Goal: Communication & Community: Answer question/provide support

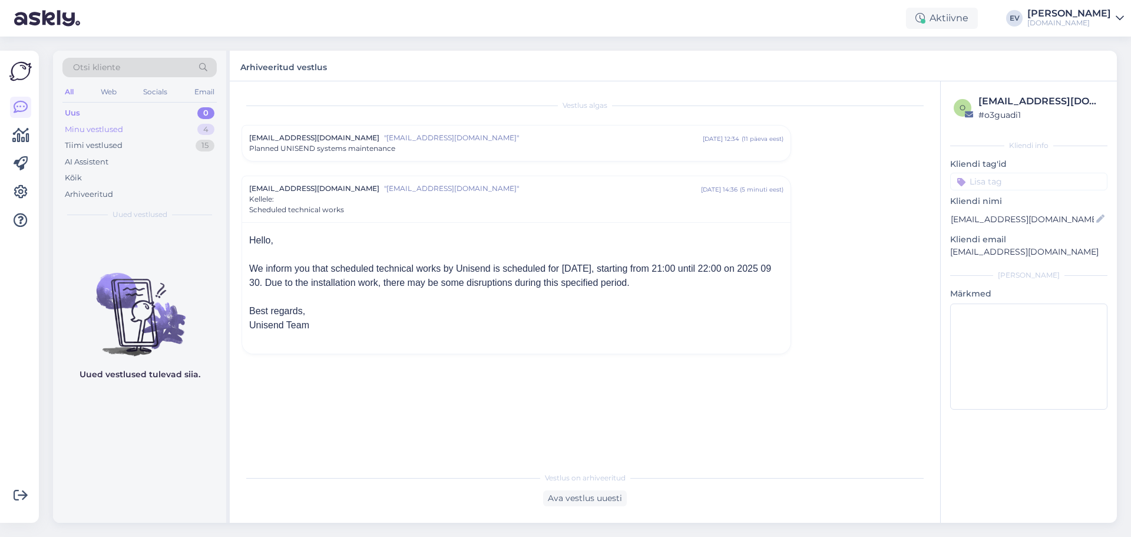
click at [118, 132] on div "Minu vestlused" at bounding box center [94, 130] width 58 height 12
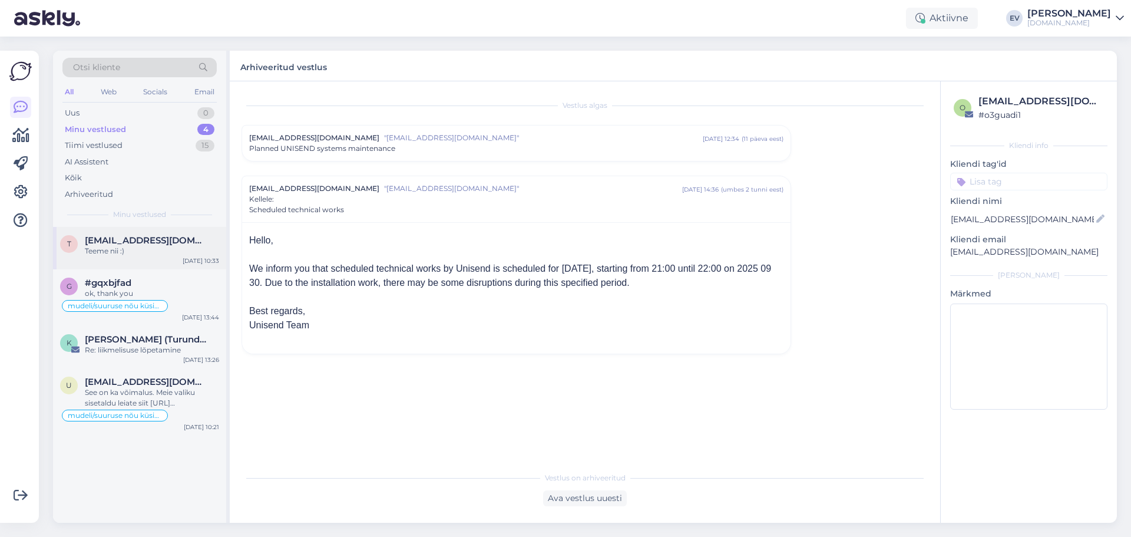
click at [160, 259] on div "t triintooming@gmail.com Teeme nii :) Sep 29 10:33" at bounding box center [139, 248] width 173 height 42
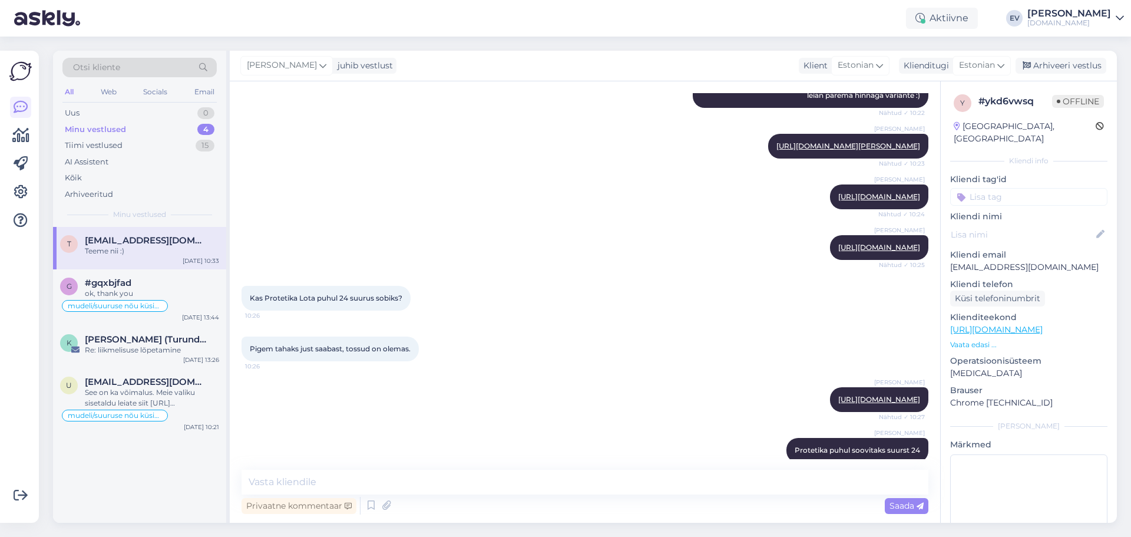
scroll to position [712, 0]
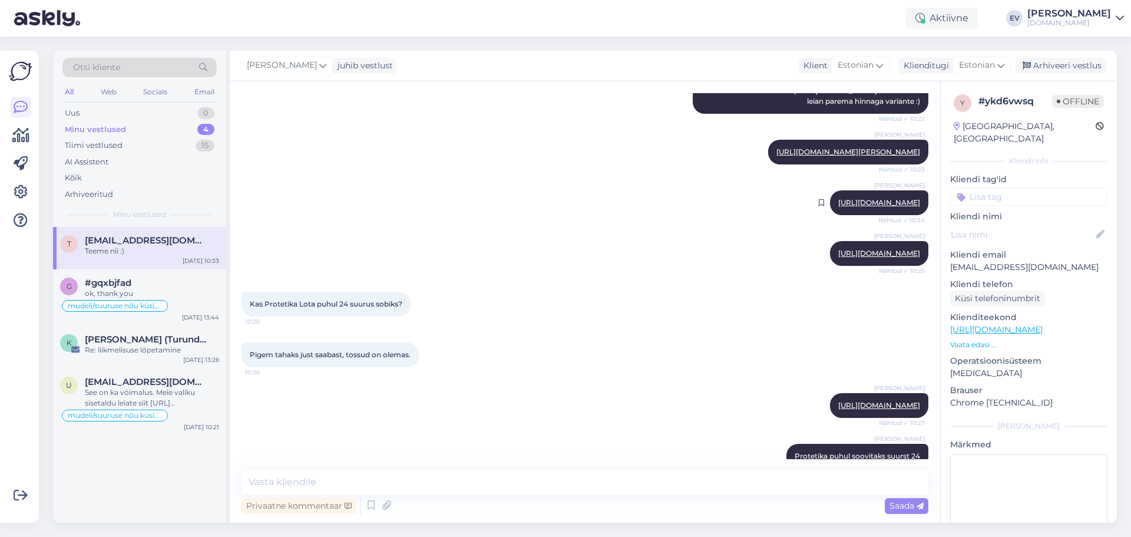
click at [838, 207] on link "https://www.tupsunupsu.ee/pood/brandid/protetika/protetika-lota/?v=08a4415e9d59" at bounding box center [879, 202] width 82 height 9
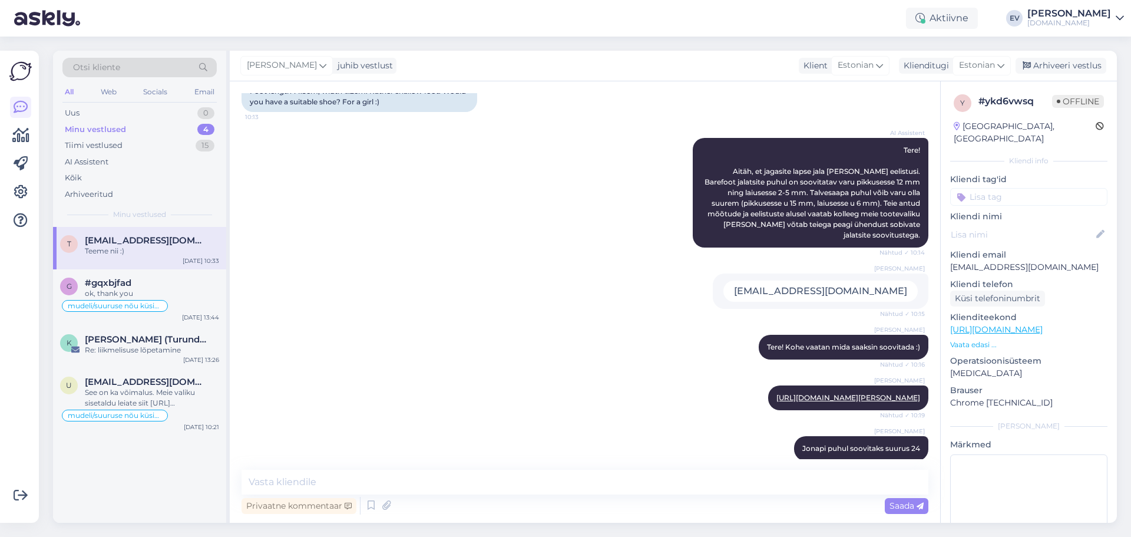
scroll to position [236, 0]
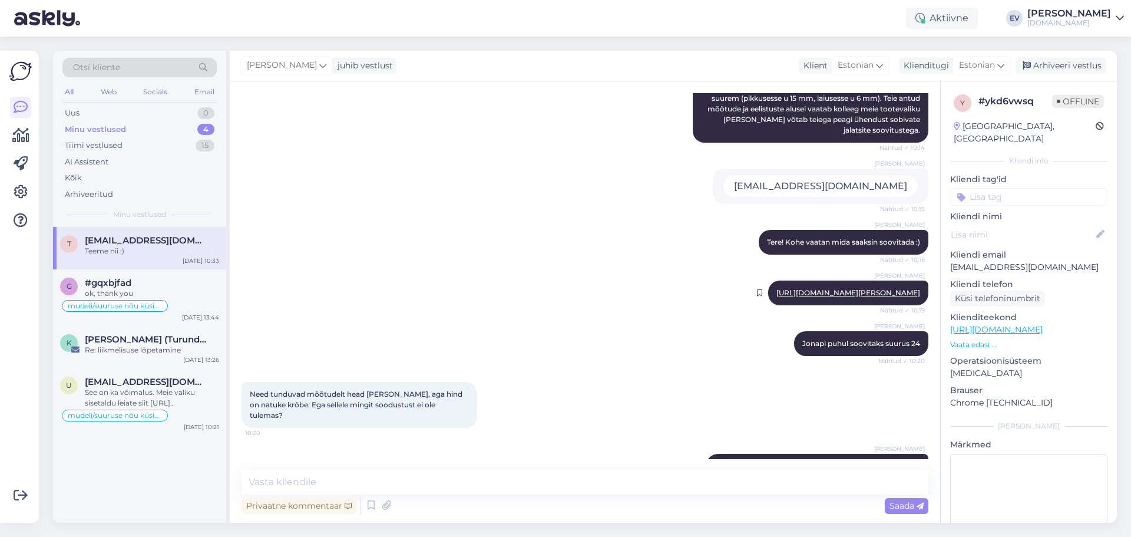
click at [791, 288] on link "https://www.tupsunupsu.ee/pood/brandid/jonap/jonap-jerry-slim-kevad-sugis-saapa…" at bounding box center [848, 292] width 144 height 9
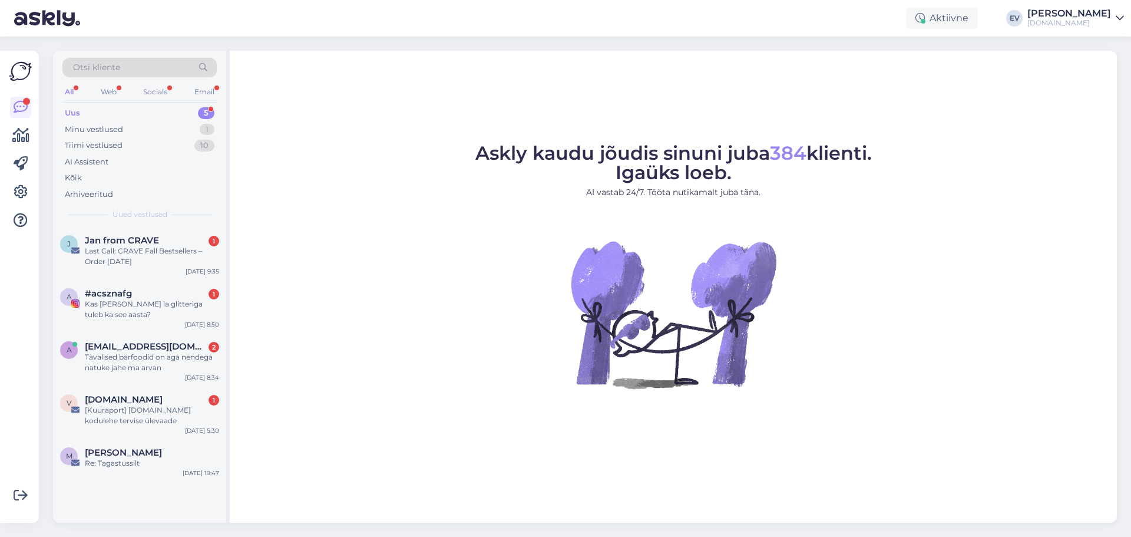
click at [1063, 22] on div "[DOMAIN_NAME]" at bounding box center [1069, 22] width 84 height 9
click at [1007, 98] on div "Logi välja" at bounding box center [1019, 100] width 210 height 21
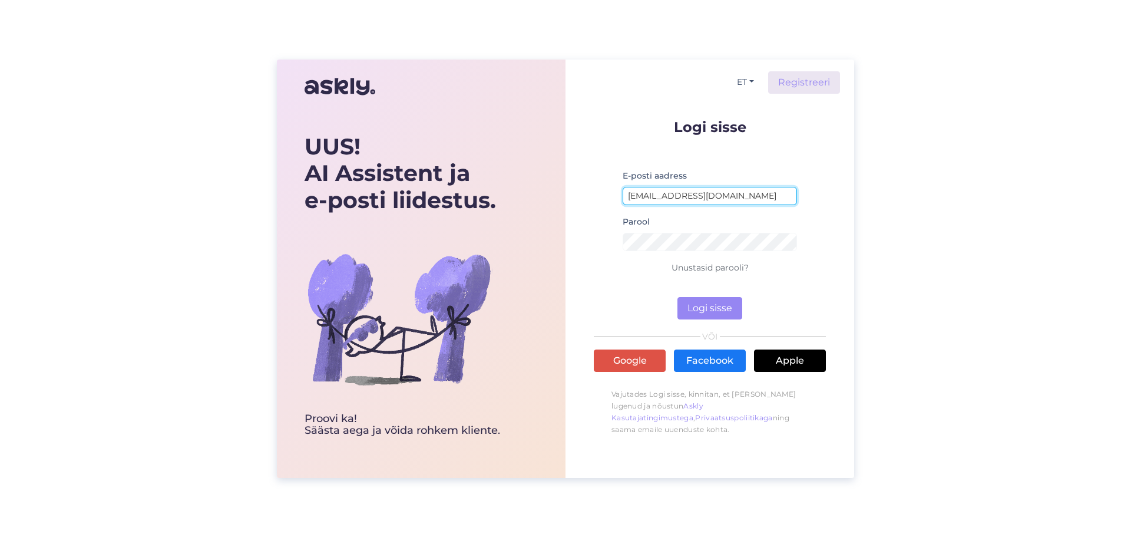
click at [657, 200] on input "[EMAIL_ADDRESS][DOMAIN_NAME]" at bounding box center [710, 196] width 174 height 18
type input "[EMAIL_ADDRESS][DOMAIN_NAME]"
click at [727, 311] on button "Logi sisse" at bounding box center [709, 308] width 65 height 22
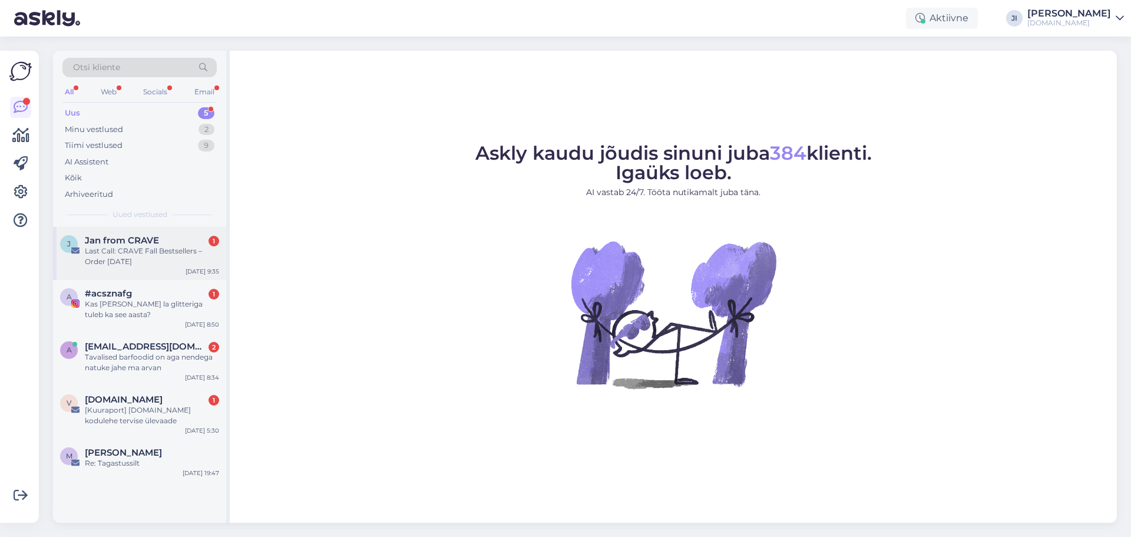
click at [182, 239] on div "Jan from CRAVE 1" at bounding box center [152, 240] width 134 height 11
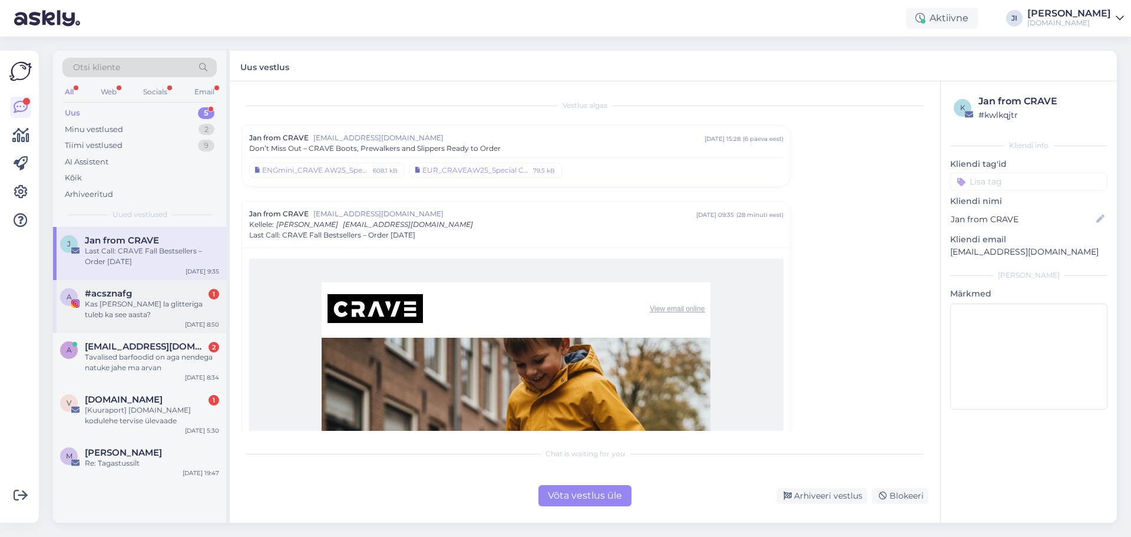
click at [154, 318] on div "Kas [PERSON_NAME] la glitteriga tuleb ka see aasta?" at bounding box center [152, 309] width 134 height 21
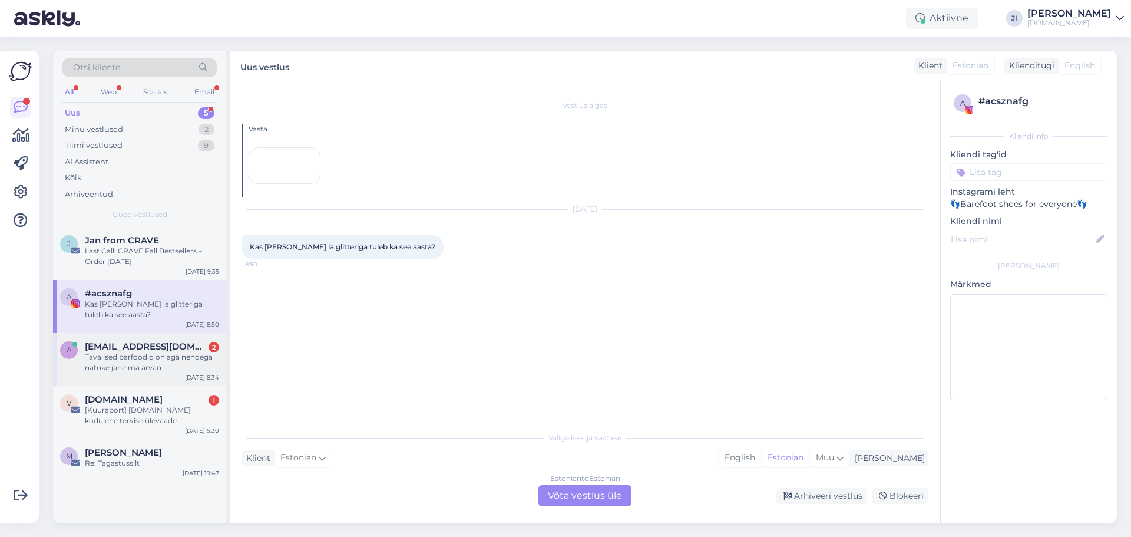
click at [160, 356] on div "Tavalised barfoodid on aga nendega natuke jahe ma arvan" at bounding box center [152, 362] width 134 height 21
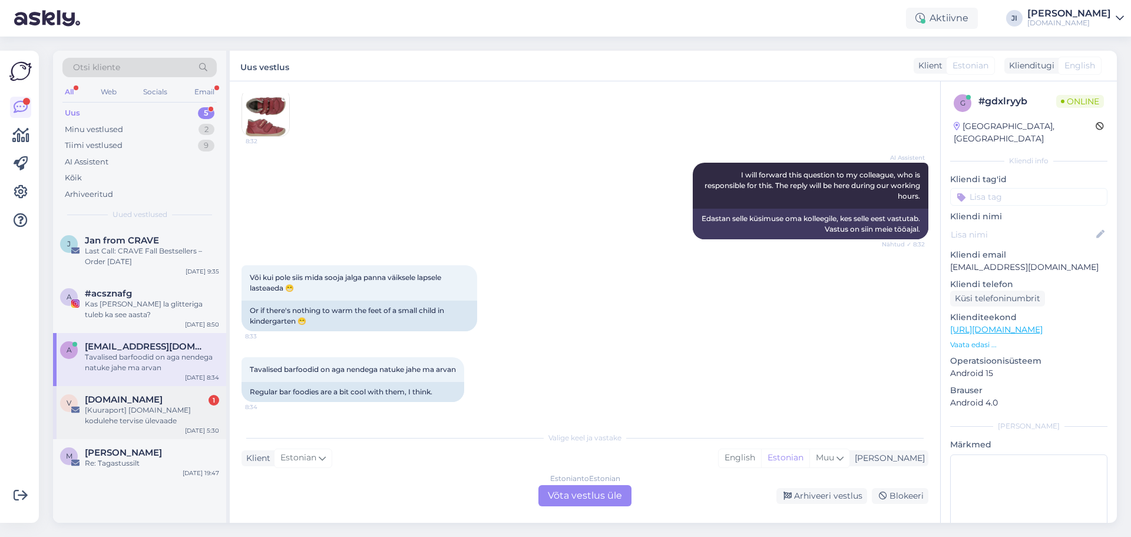
click at [170, 395] on div "[DOMAIN_NAME] 1" at bounding box center [152, 399] width 134 height 11
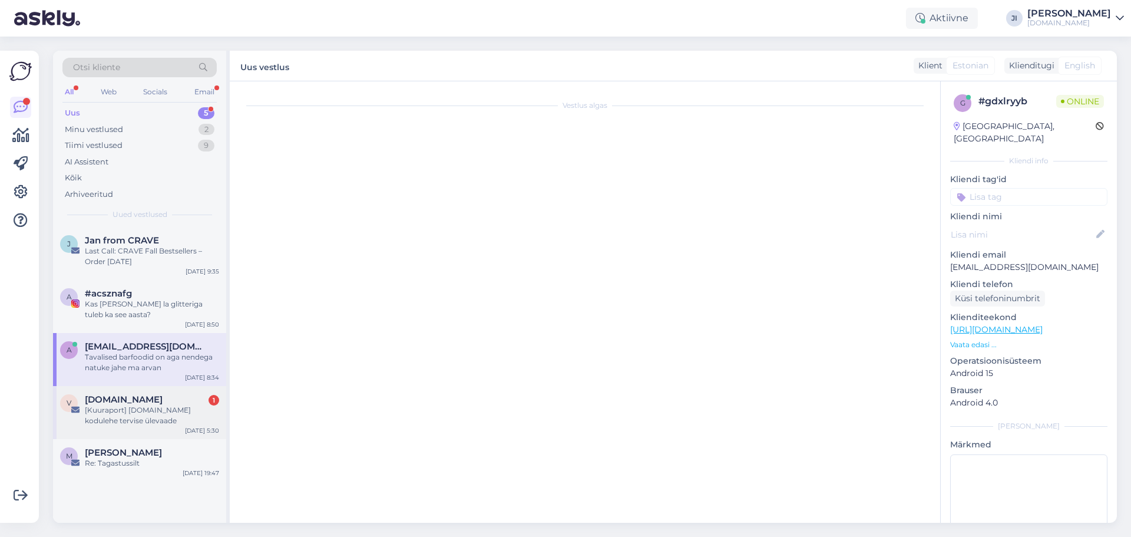
scroll to position [108, 0]
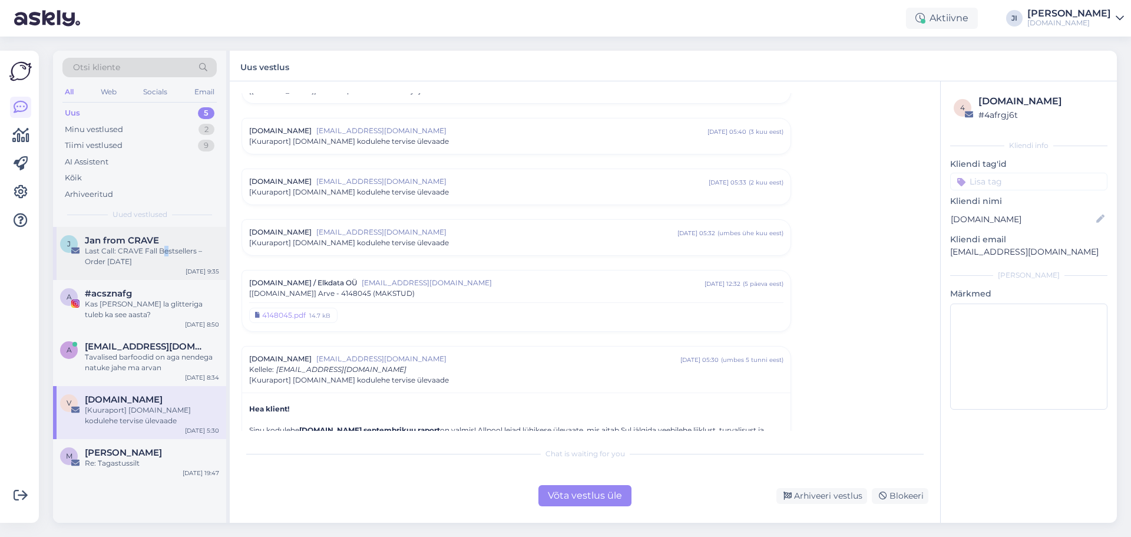
click at [166, 255] on div "Last Call: CRAVE Fall Bestsellers – Order [DATE]" at bounding box center [152, 256] width 134 height 21
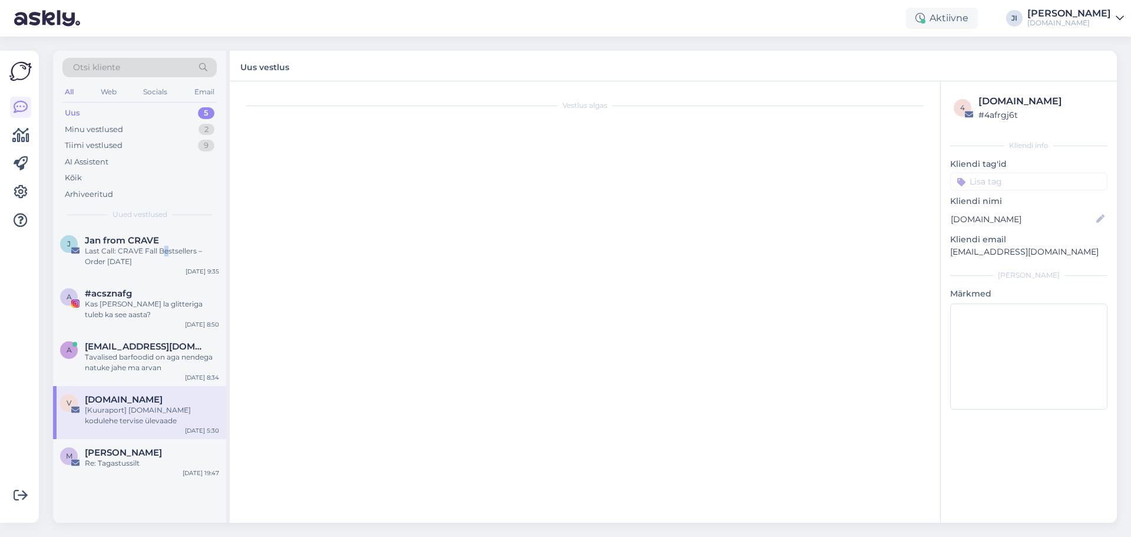
scroll to position [108, 0]
